Goal: Task Accomplishment & Management: Manage account settings

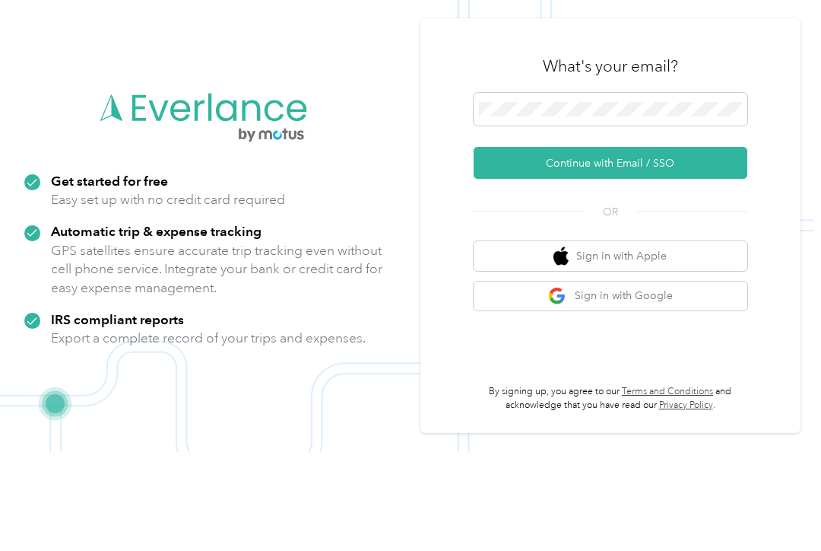
click at [653, 246] on button "Continue with Email / SSO" at bounding box center [611, 262] width 274 height 32
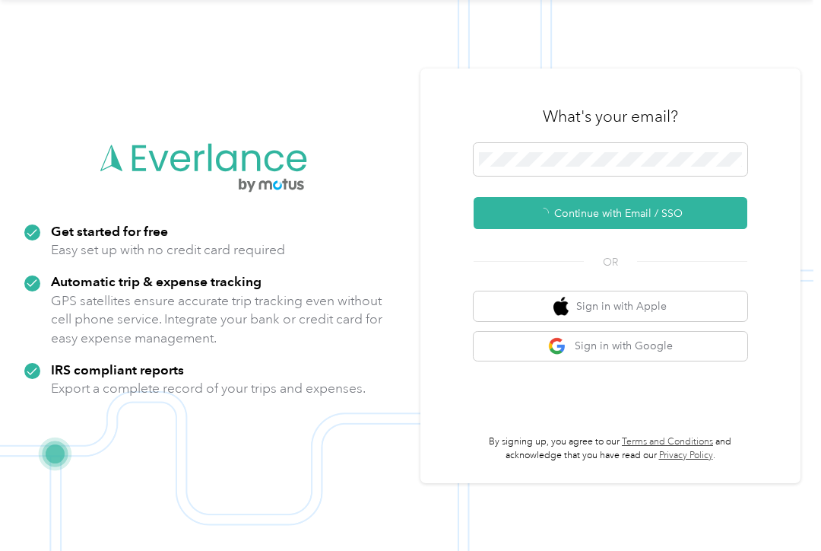
scroll to position [2, 0]
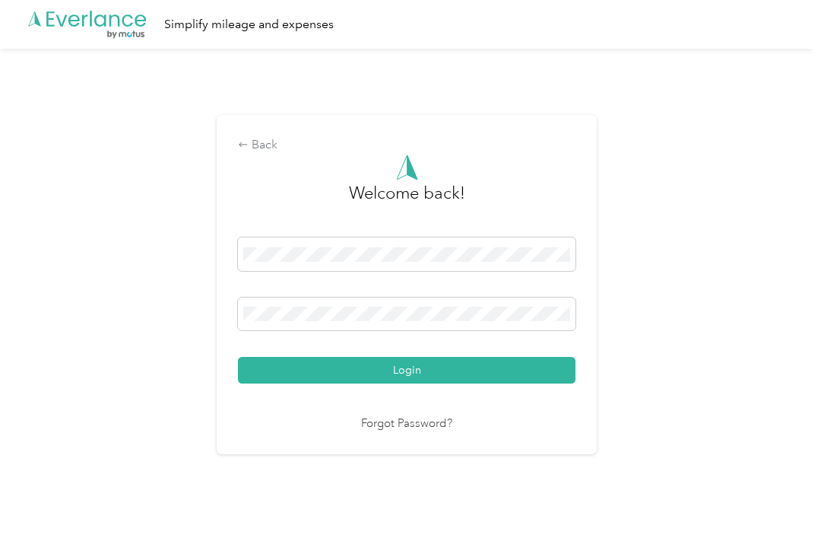
click at [462, 376] on button "Login" at bounding box center [407, 370] width 338 height 27
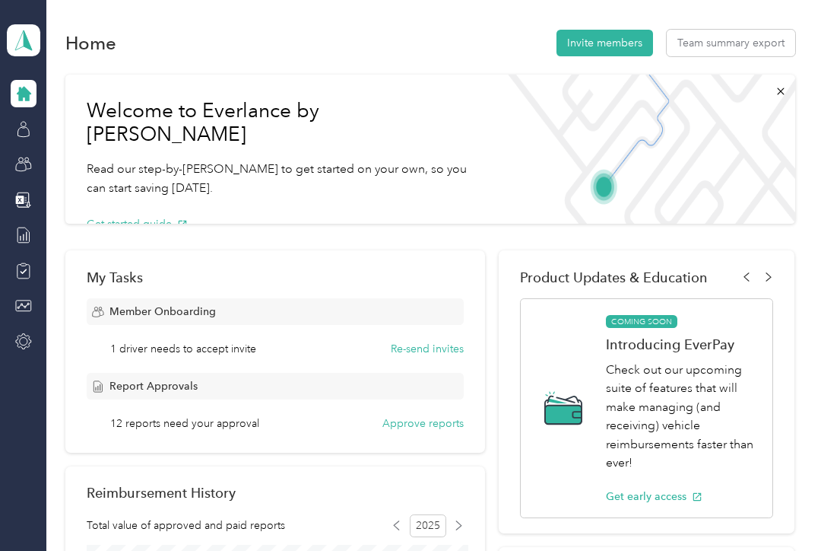
click at [230, 351] on span "1 driver needs to accept invite" at bounding box center [183, 349] width 146 height 16
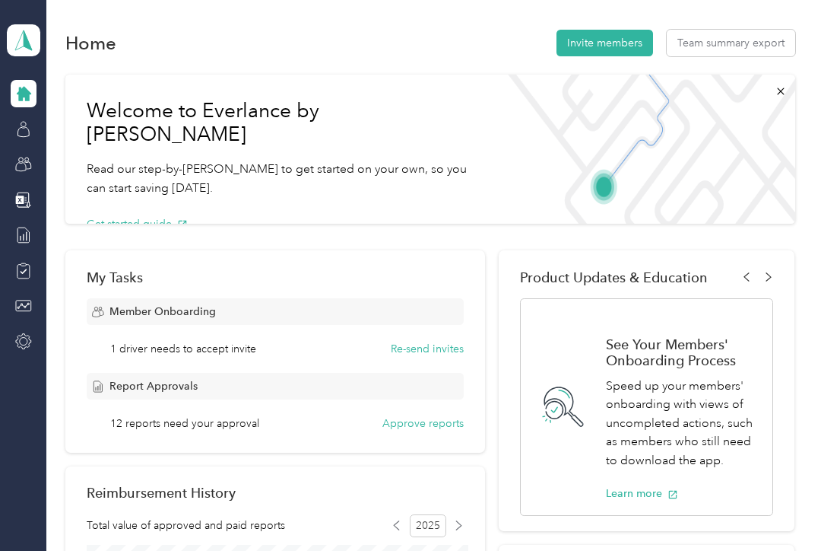
click at [441, 345] on button "Re-send invites" at bounding box center [427, 349] width 73 height 16
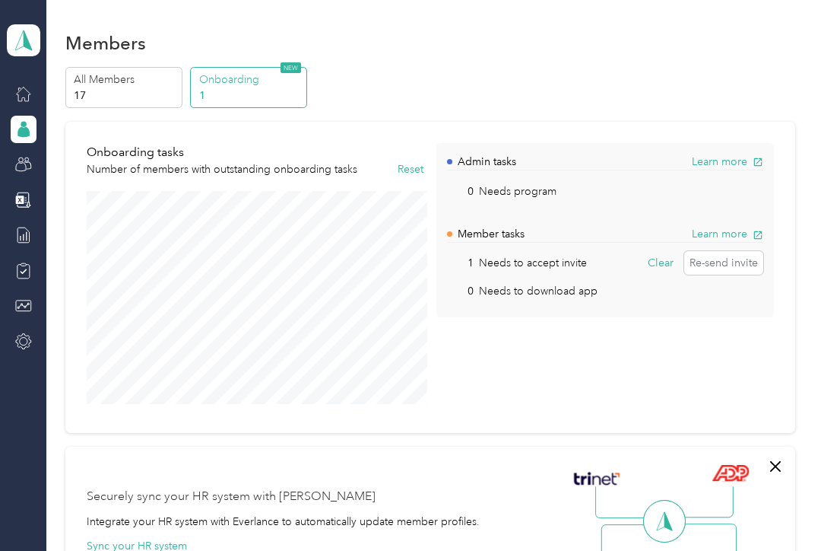
click at [259, 87] on p "1" at bounding box center [250, 95] width 103 height 16
click at [241, 78] on p "Onboarding" at bounding box center [250, 79] width 103 height 16
click at [208, 94] on p "1" at bounding box center [250, 95] width 103 height 16
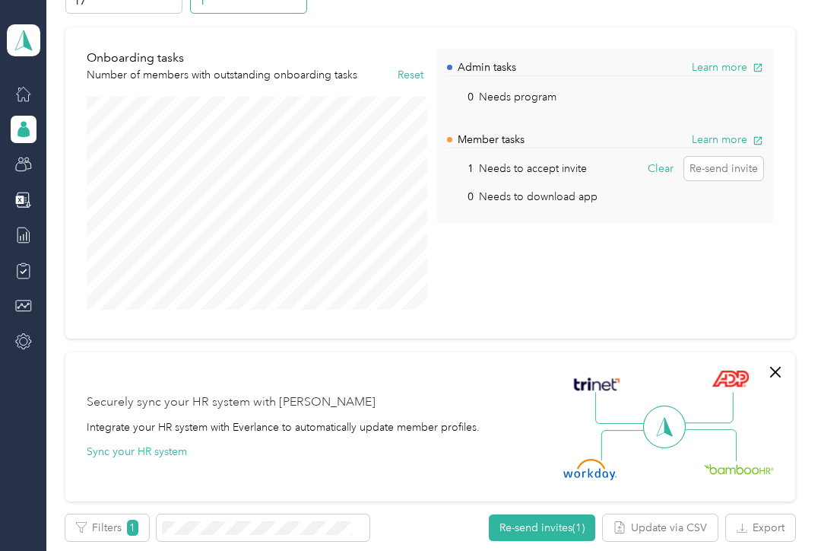
scroll to position [94, 0]
click at [738, 165] on button "Re-send invite" at bounding box center [723, 169] width 79 height 24
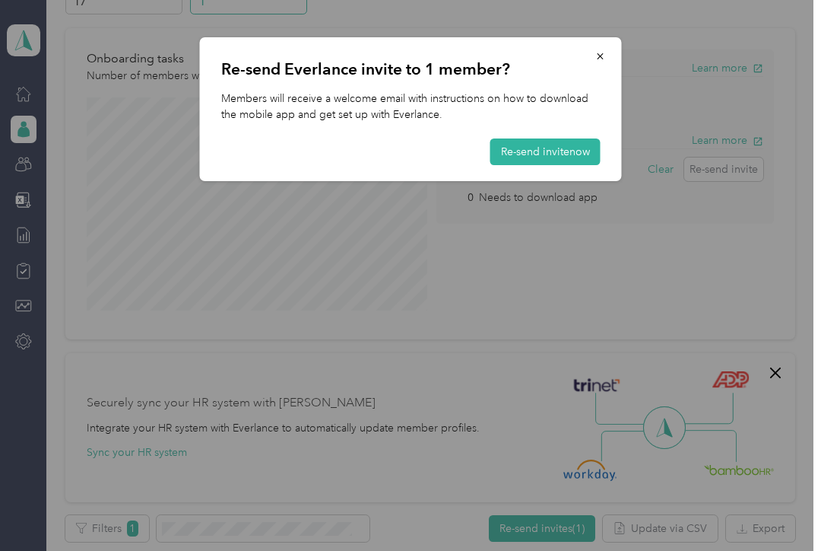
click at [555, 156] on button "Re-send invite now" at bounding box center [546, 151] width 110 height 27
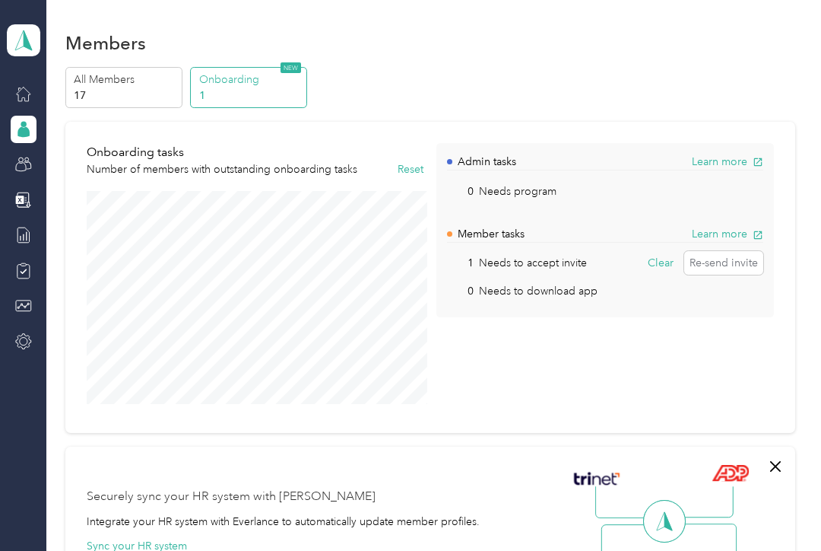
scroll to position [0, 0]
click at [148, 89] on p "17" at bounding box center [125, 95] width 103 height 16
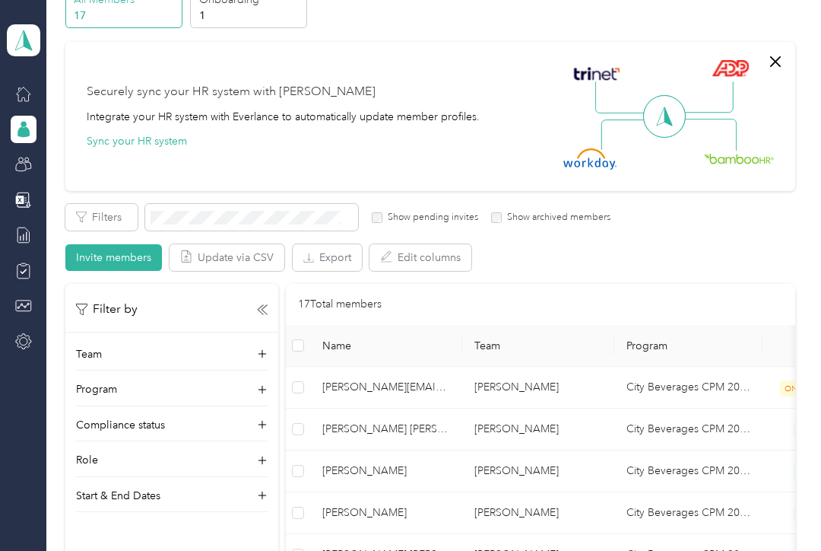
scroll to position [81, 0]
click at [67, 164] on div "Teams" at bounding box center [64, 164] width 52 height 37
click at [29, 164] on icon at bounding box center [23, 164] width 17 height 17
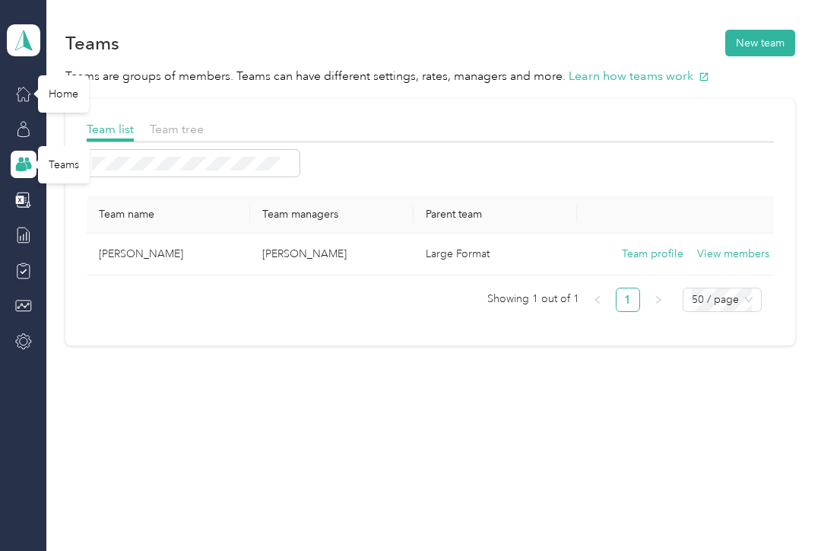
click at [28, 96] on icon at bounding box center [23, 94] width 14 height 14
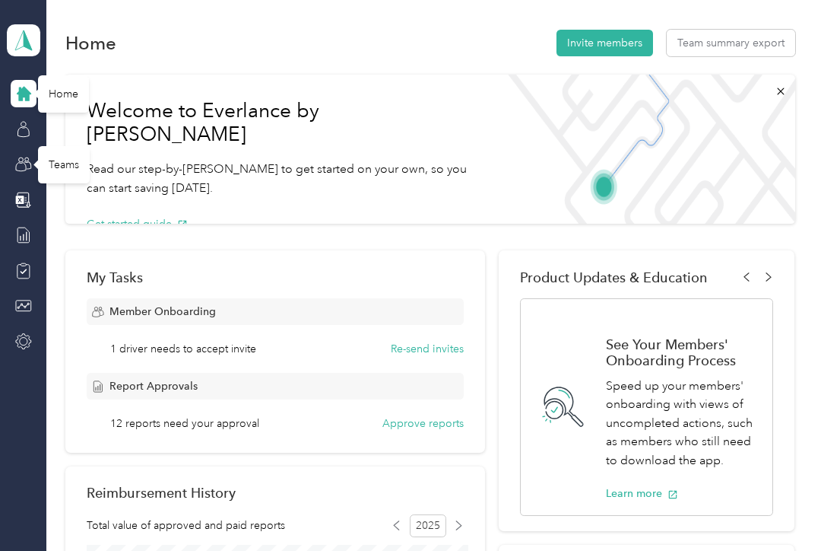
click at [422, 415] on button "Approve reports" at bounding box center [423, 423] width 81 height 16
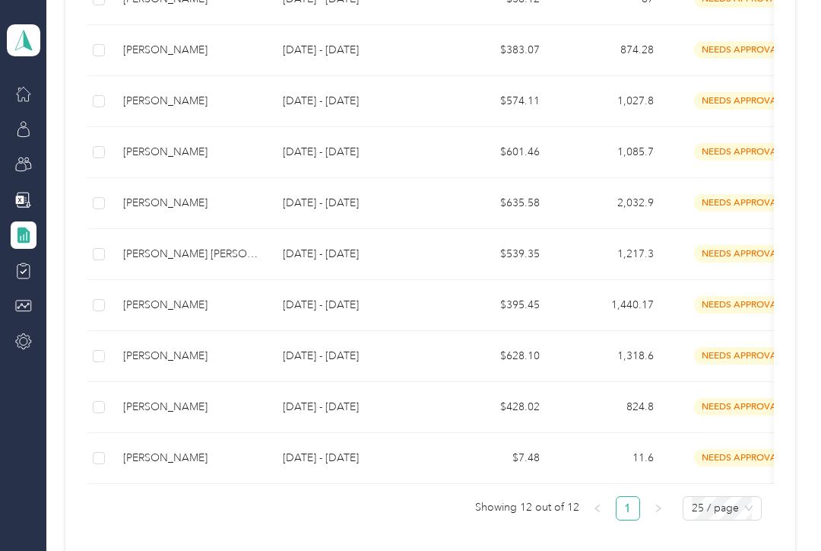
scroll to position [489, 0]
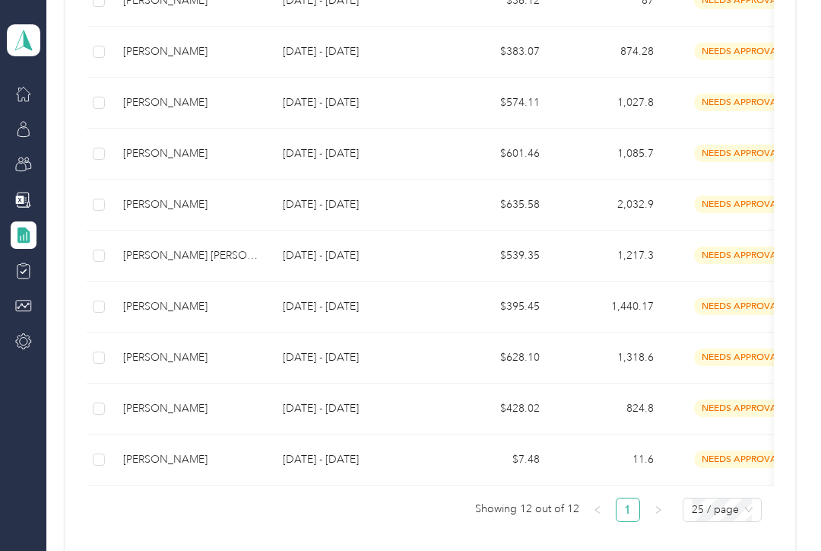
click at [230, 465] on td "[PERSON_NAME]" at bounding box center [191, 459] width 160 height 51
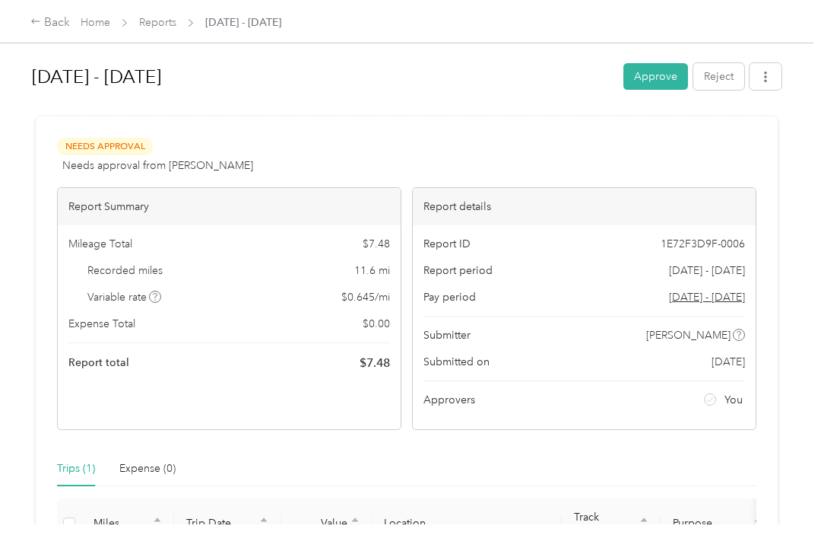
click at [656, 84] on button "Approve" at bounding box center [656, 76] width 65 height 27
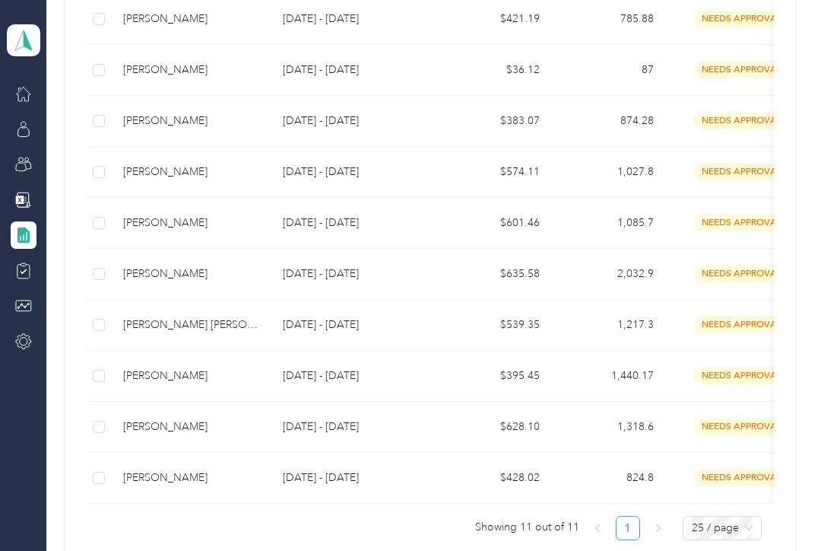
scroll to position [422, 0]
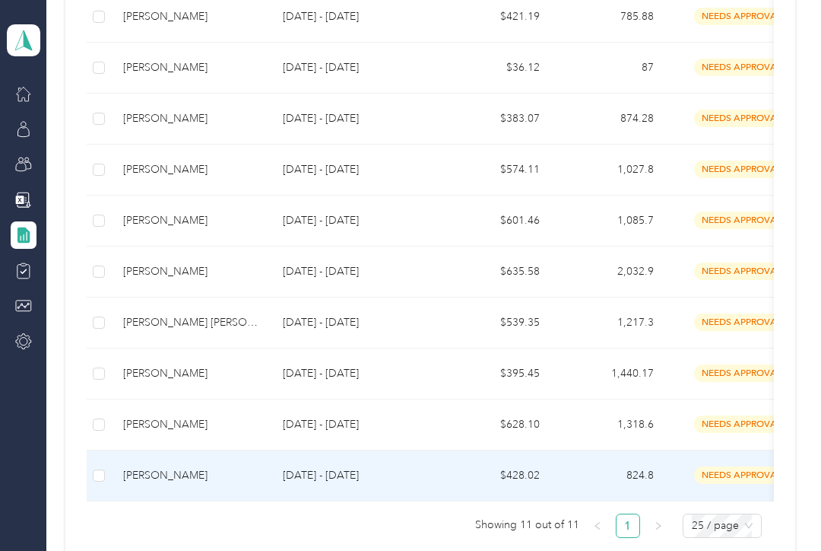
click at [195, 482] on td "[PERSON_NAME]" at bounding box center [191, 475] width 160 height 51
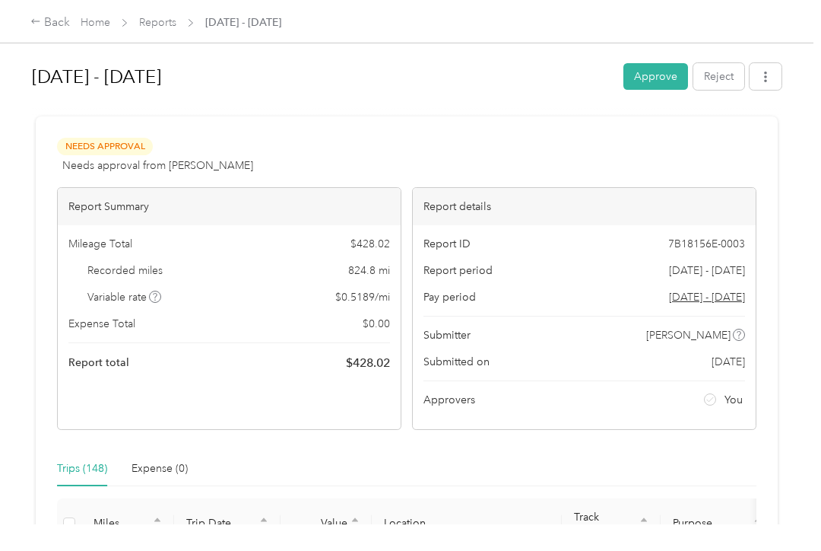
click at [670, 75] on button "Approve" at bounding box center [656, 76] width 65 height 27
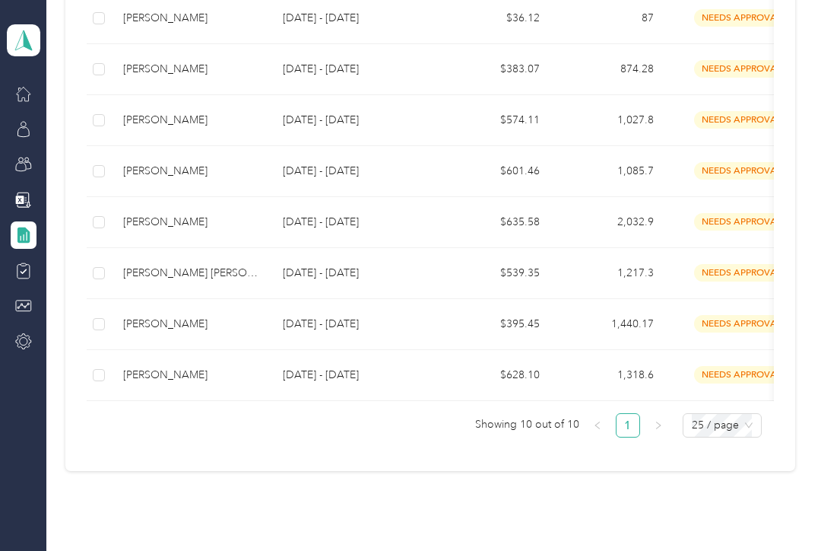
scroll to position [468, 0]
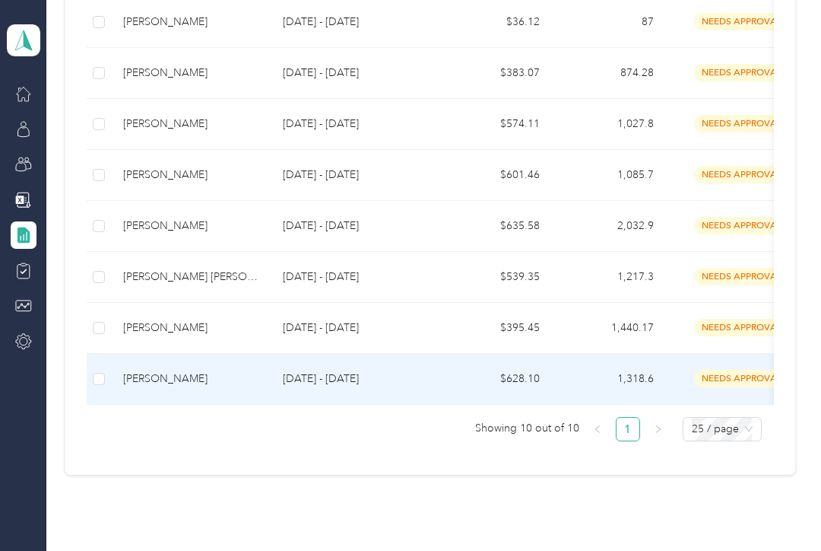
click at [330, 386] on td "[DATE] - [DATE]" at bounding box center [354, 379] width 167 height 51
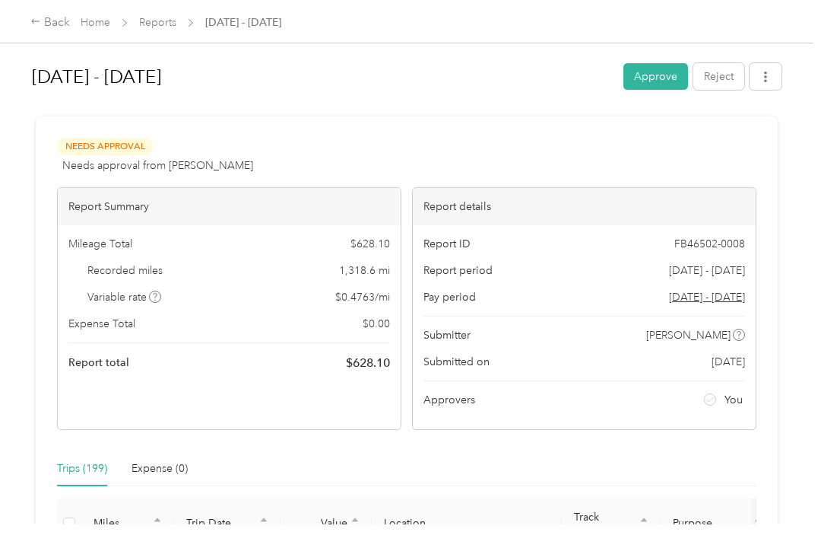
click at [666, 78] on button "Approve" at bounding box center [656, 76] width 65 height 27
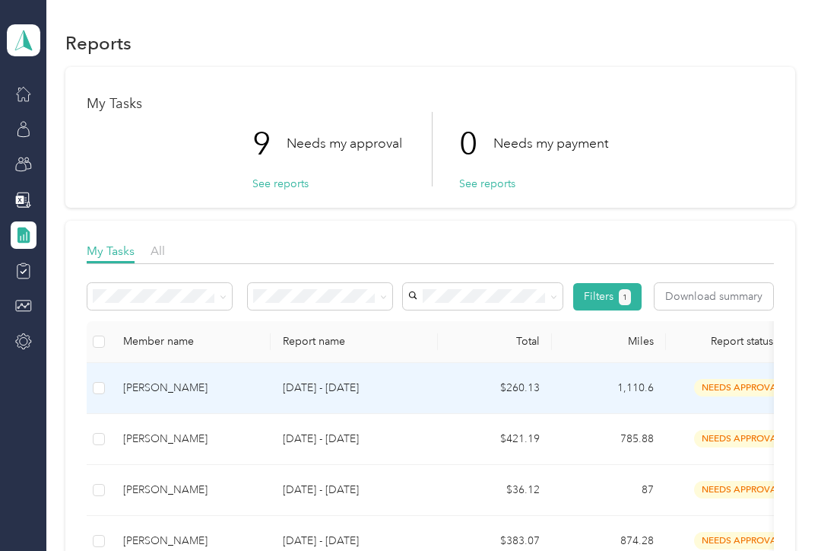
click at [240, 394] on td "[PERSON_NAME]" at bounding box center [191, 388] width 160 height 51
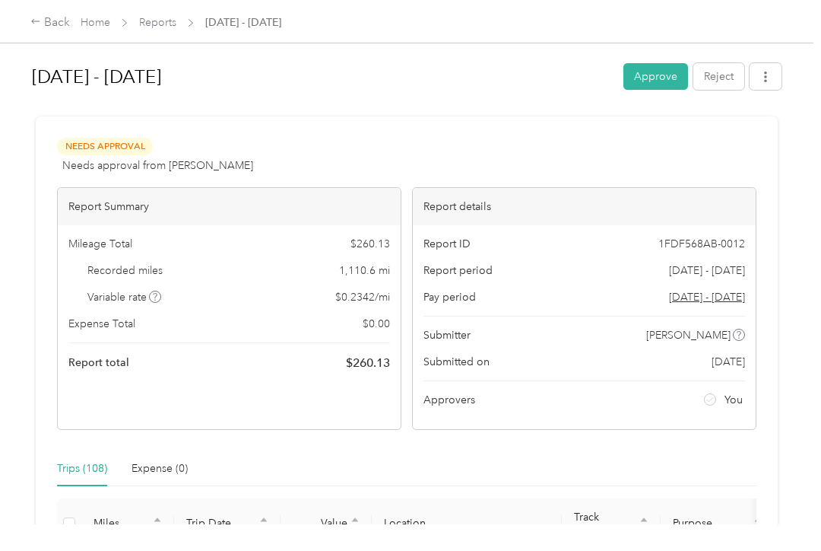
click at [665, 76] on button "Approve" at bounding box center [656, 76] width 65 height 27
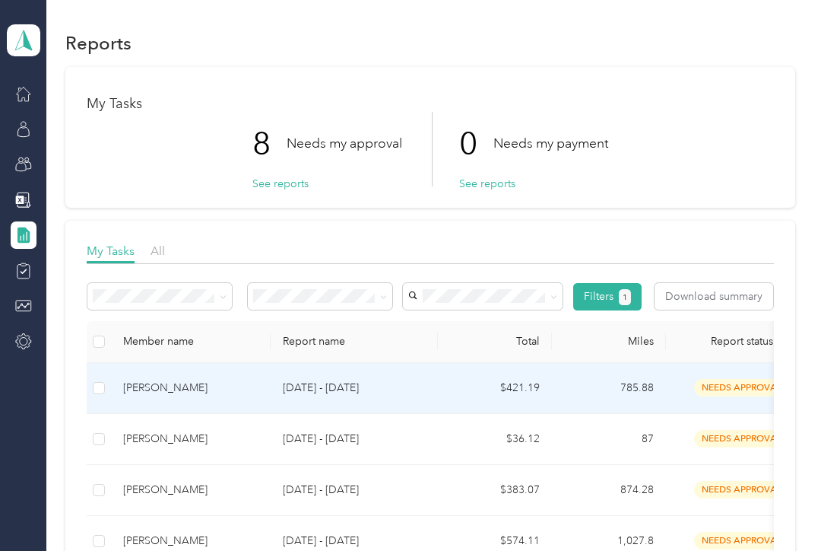
click at [230, 389] on div "[PERSON_NAME]" at bounding box center [190, 388] width 135 height 17
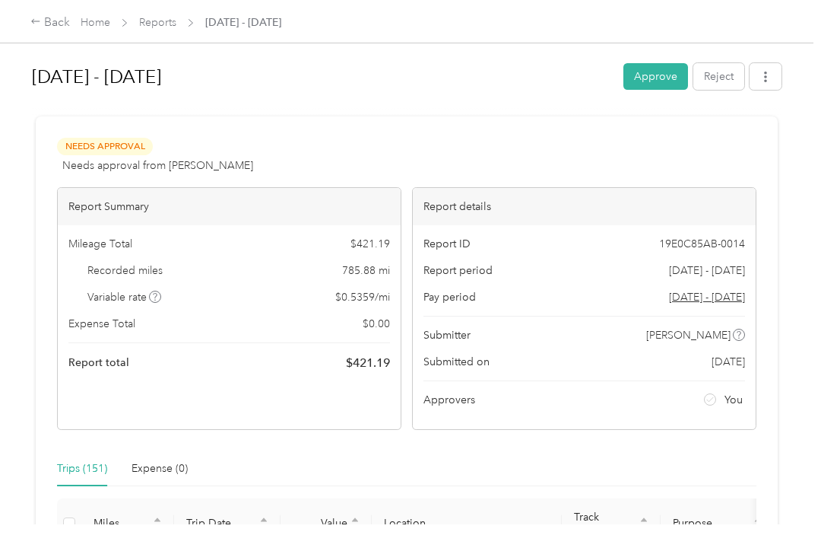
click at [656, 84] on button "Approve" at bounding box center [656, 76] width 65 height 27
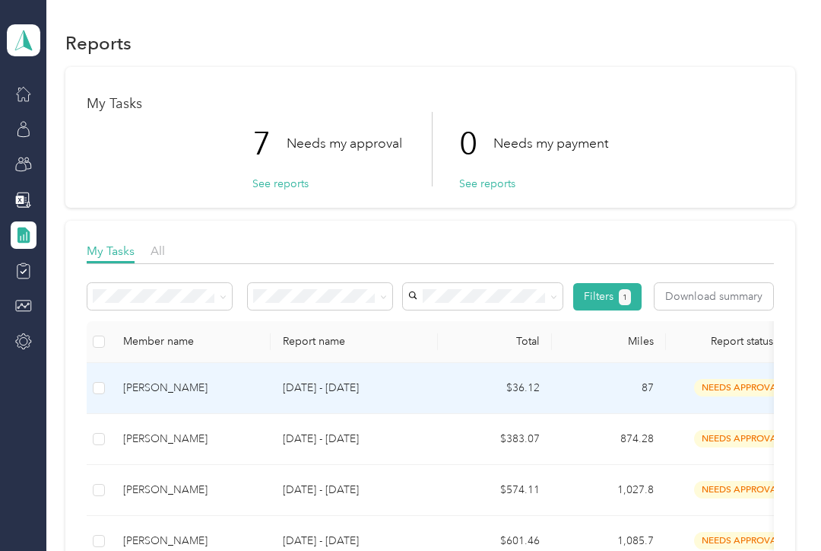
click at [262, 393] on td "[PERSON_NAME]" at bounding box center [191, 388] width 160 height 51
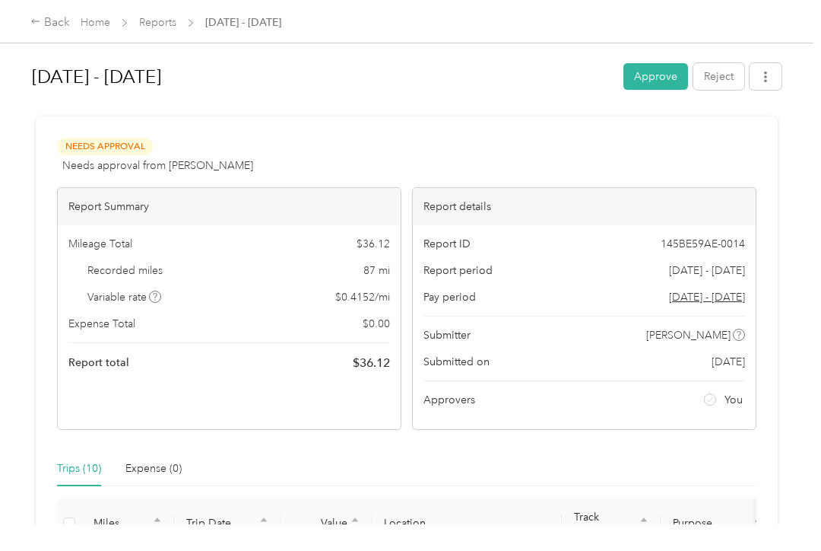
click at [666, 78] on button "Approve" at bounding box center [656, 76] width 65 height 27
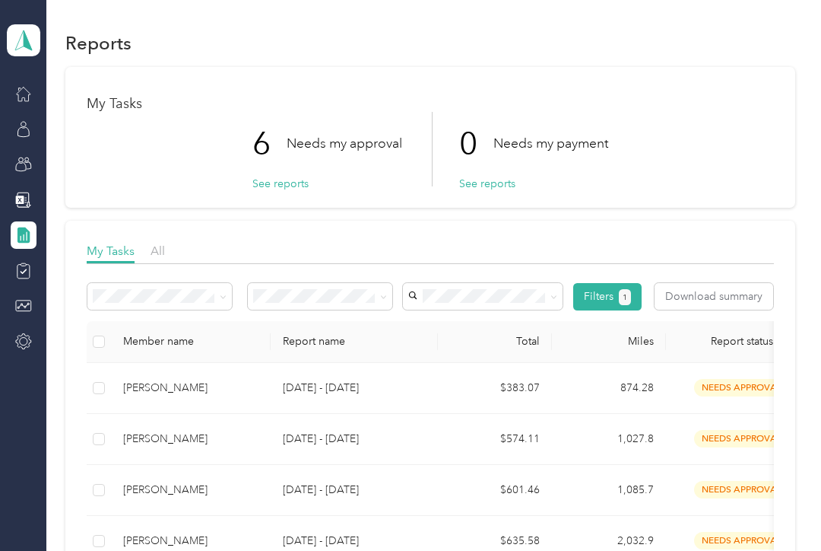
click at [221, 392] on div "[PERSON_NAME]" at bounding box center [190, 388] width 135 height 17
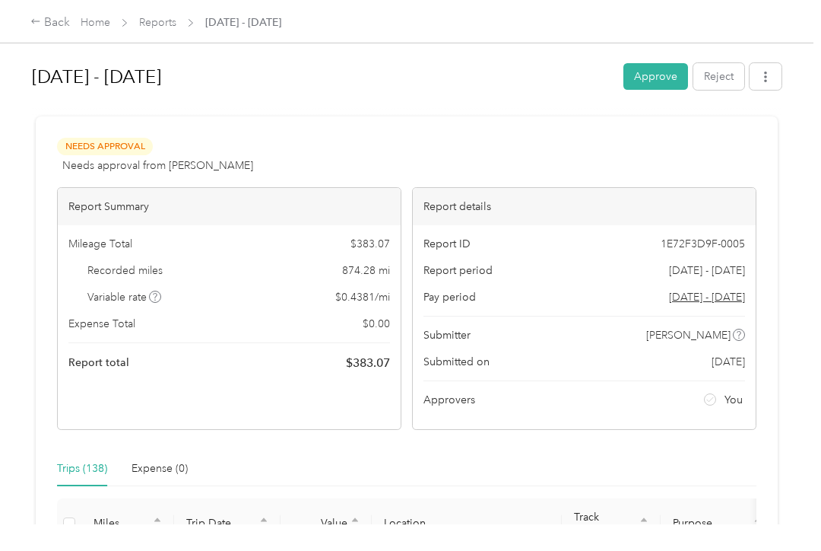
click at [667, 79] on button "Approve" at bounding box center [656, 76] width 65 height 27
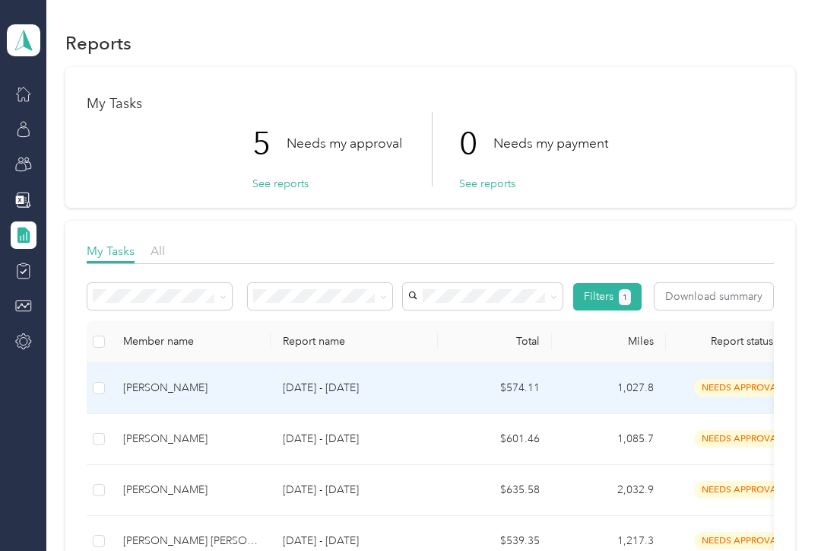
click at [269, 388] on td "[PERSON_NAME]" at bounding box center [191, 388] width 160 height 51
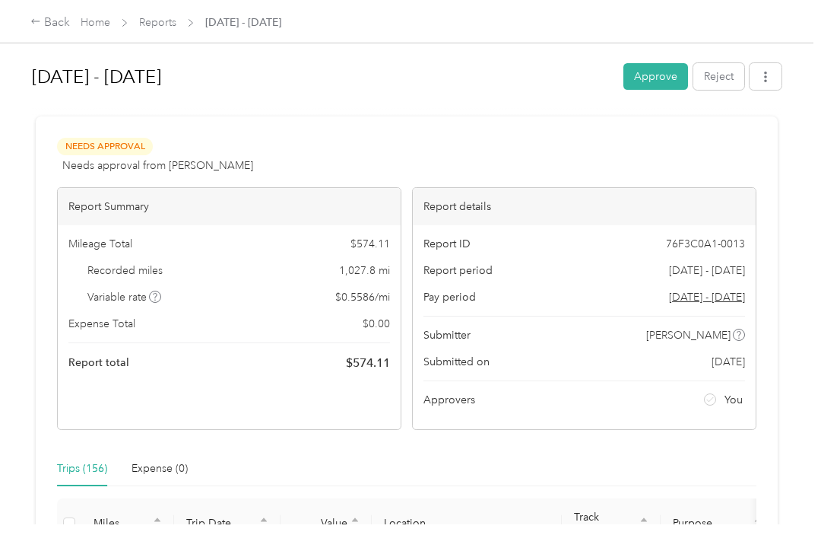
click at [672, 74] on button "Approve" at bounding box center [656, 76] width 65 height 27
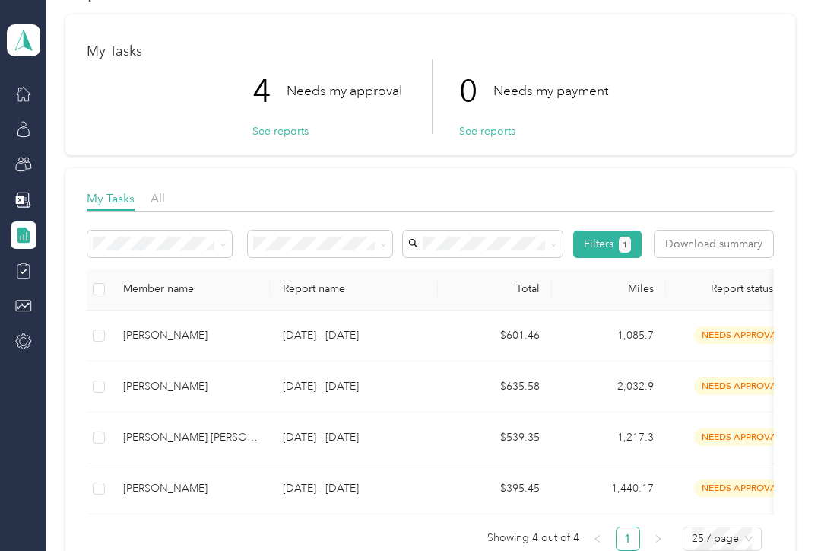
scroll to position [52, 0]
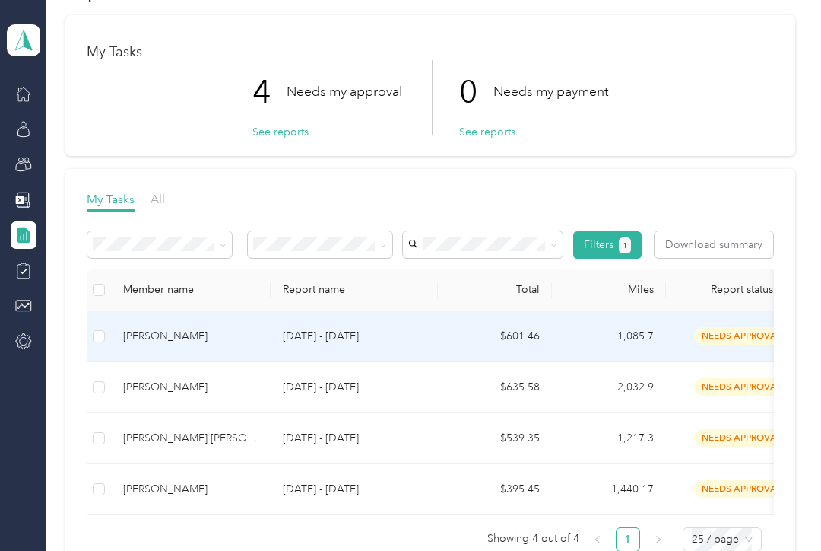
click at [275, 341] on td "[DATE] - [DATE]" at bounding box center [354, 336] width 167 height 51
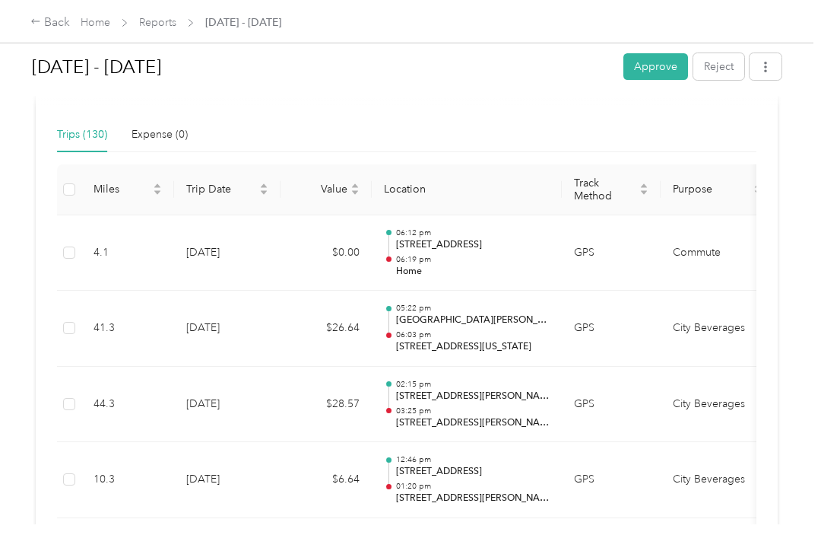
scroll to position [332, 0]
click at [672, 67] on button "Approve" at bounding box center [656, 66] width 65 height 27
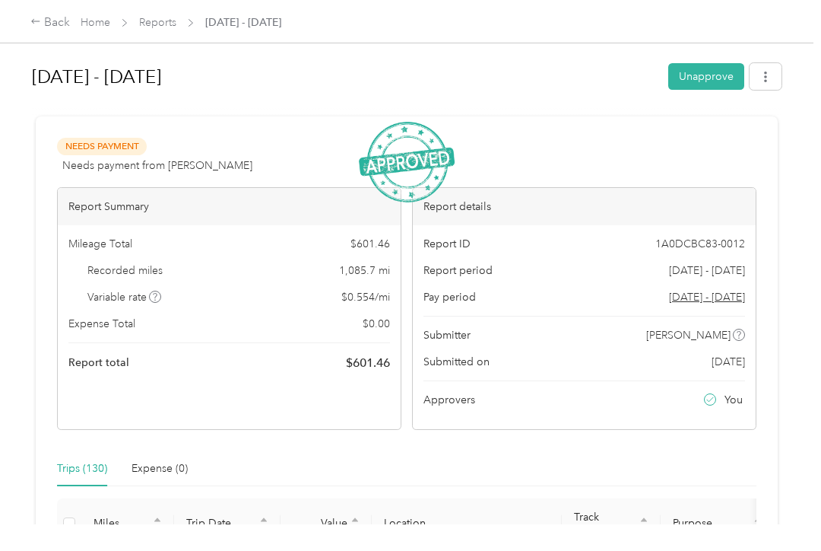
scroll to position [0, 0]
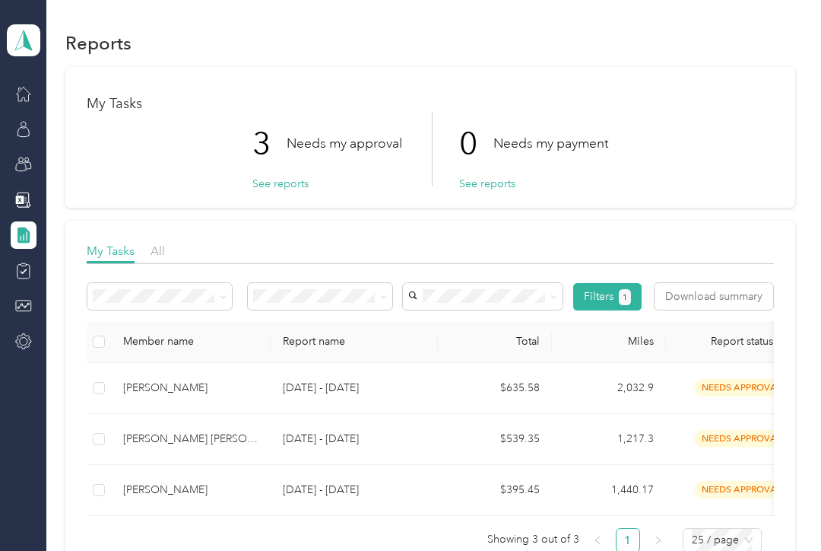
click at [253, 392] on div "[PERSON_NAME]" at bounding box center [190, 388] width 135 height 17
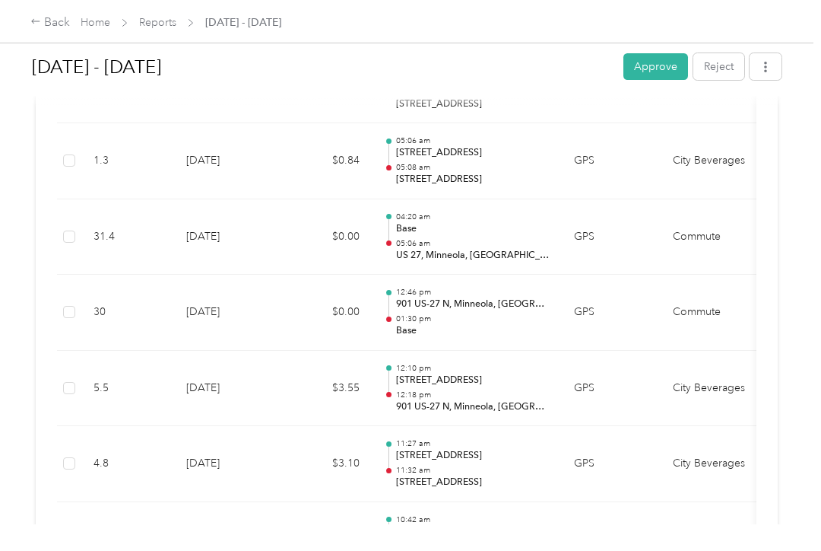
scroll to position [2021, 0]
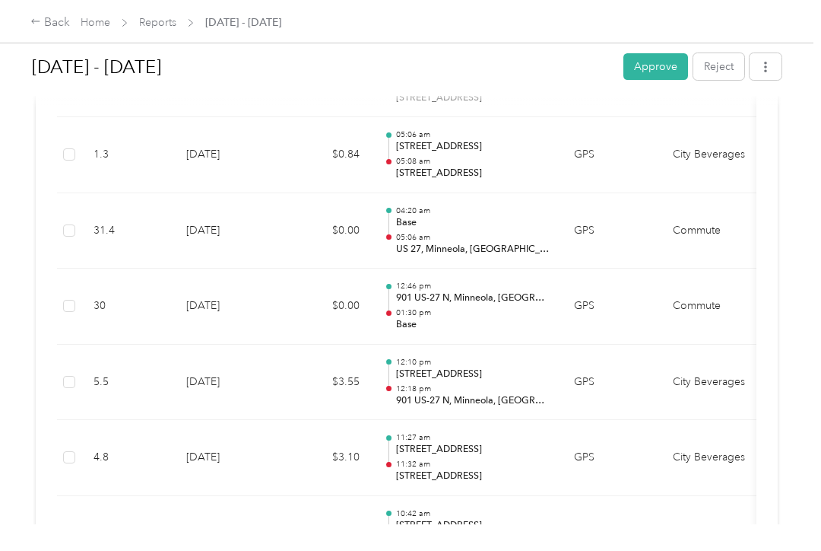
click at [662, 63] on button "Approve" at bounding box center [656, 66] width 65 height 27
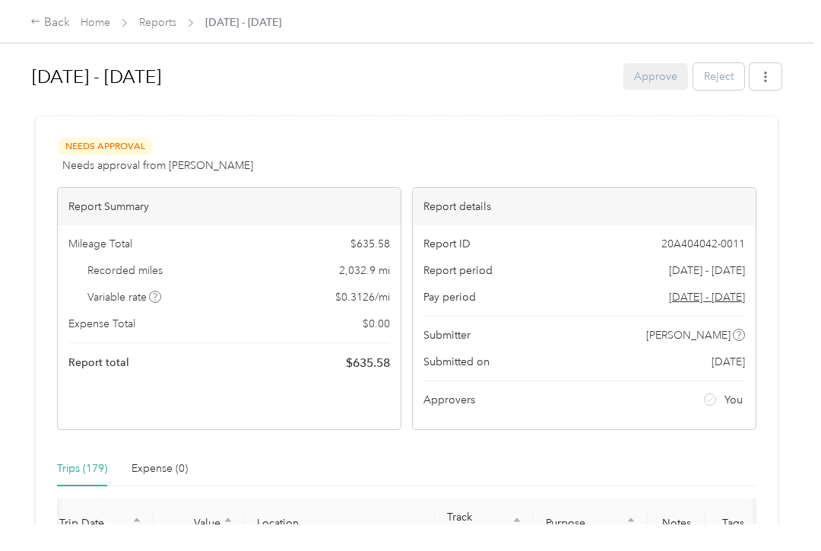
scroll to position [0, 0]
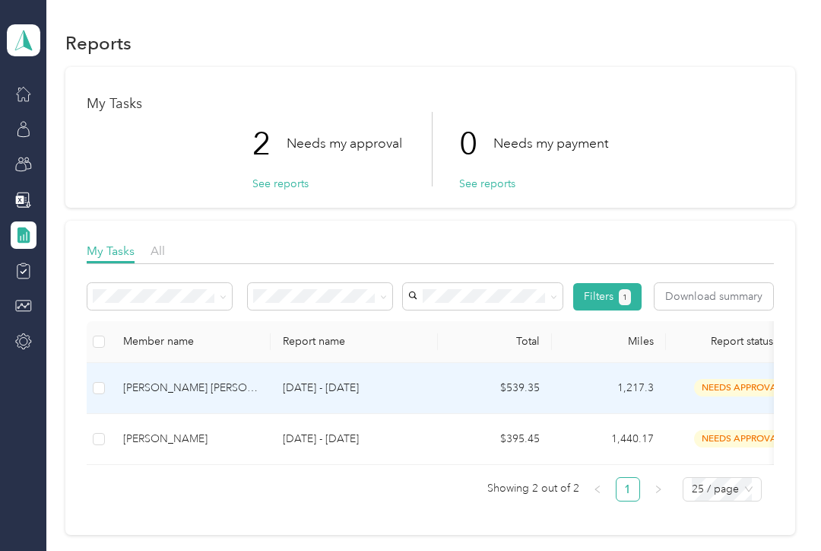
click at [295, 390] on p "[DATE] - [DATE]" at bounding box center [354, 388] width 143 height 17
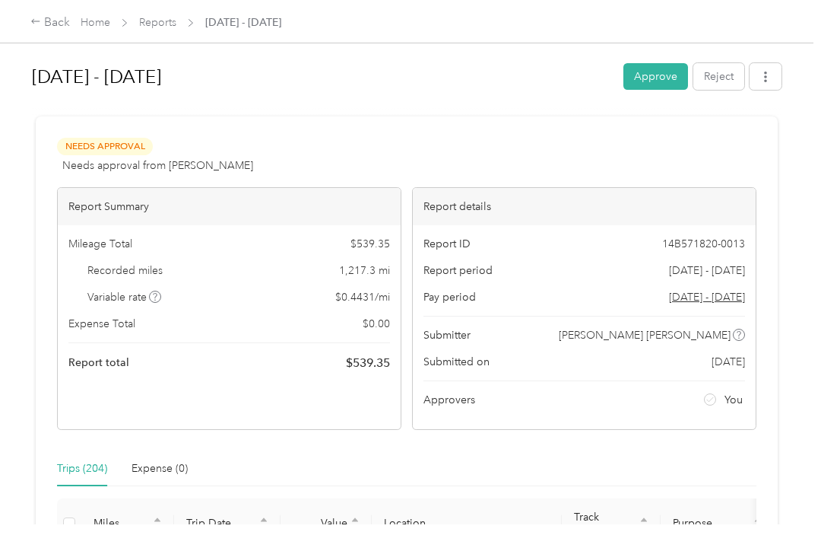
click at [672, 77] on button "Approve" at bounding box center [656, 76] width 65 height 27
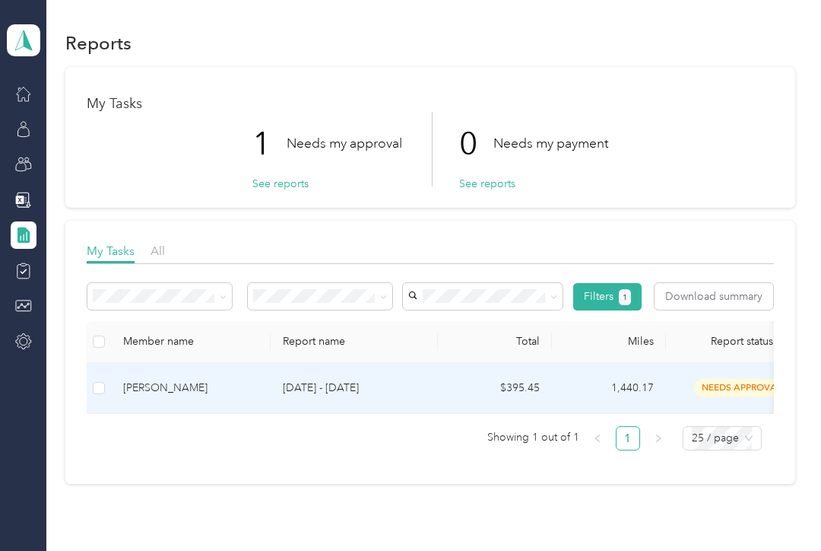
click at [173, 393] on div "[PERSON_NAME]" at bounding box center [190, 388] width 135 height 17
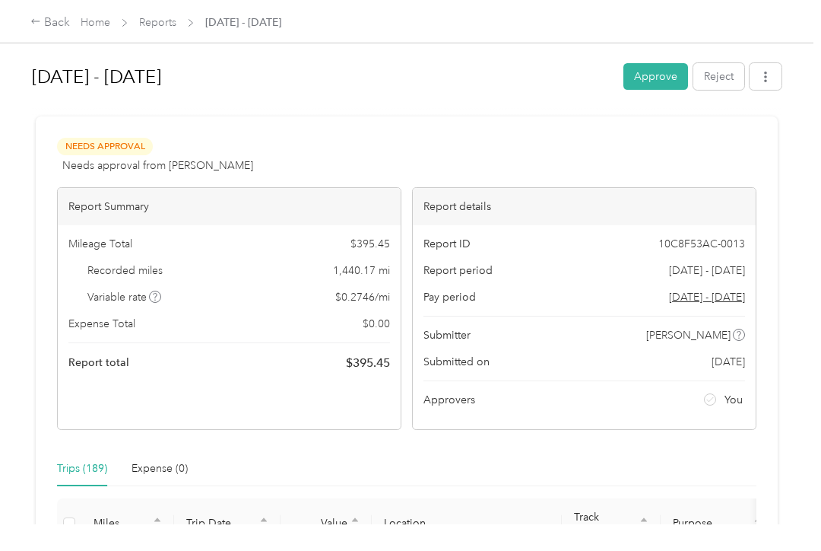
click at [667, 75] on button "Approve" at bounding box center [656, 76] width 65 height 27
